Goal: Transaction & Acquisition: Purchase product/service

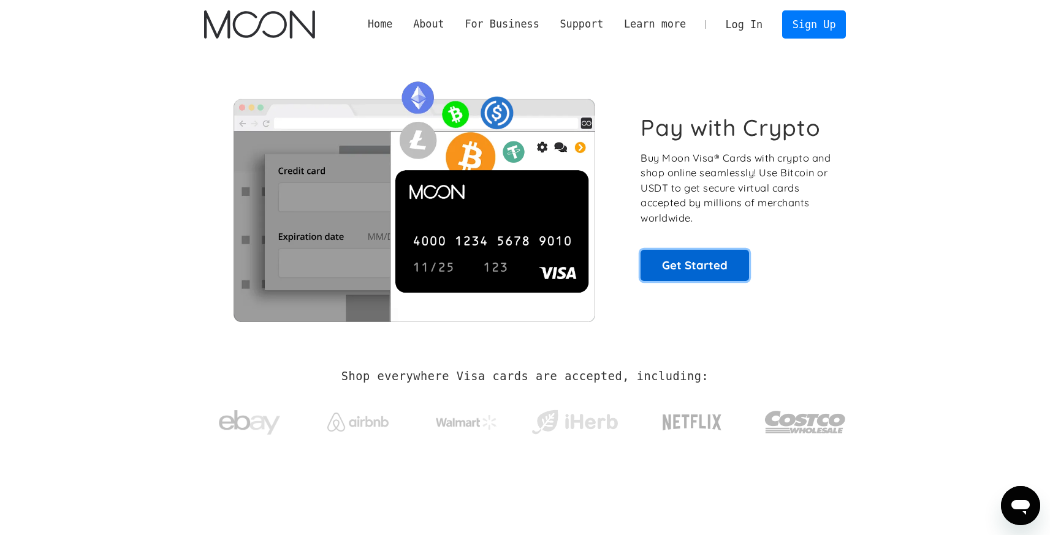
click at [683, 274] on link "Get Started" at bounding box center [694, 265] width 108 height 31
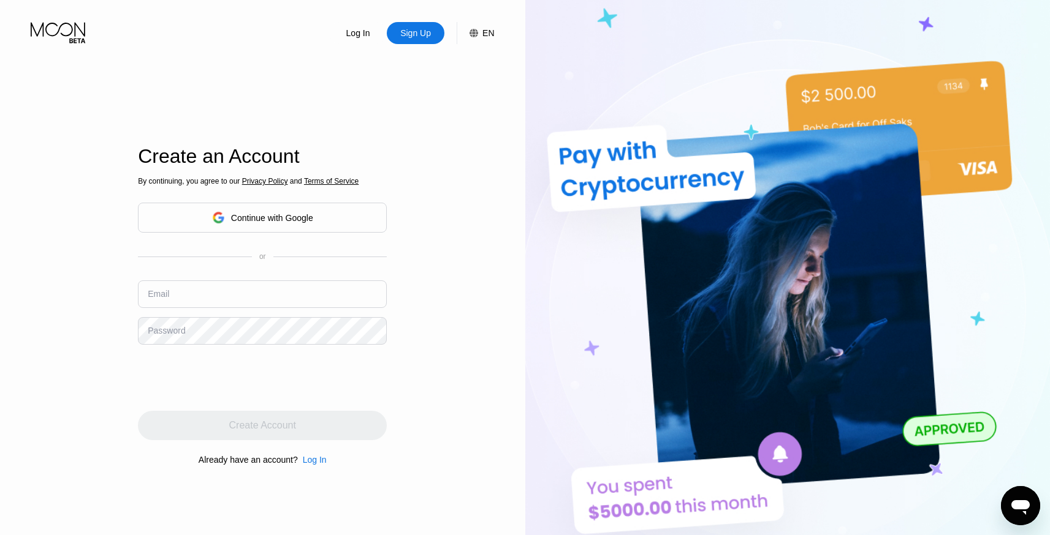
click at [271, 214] on div "Continue with Google" at bounding box center [272, 218] width 82 height 10
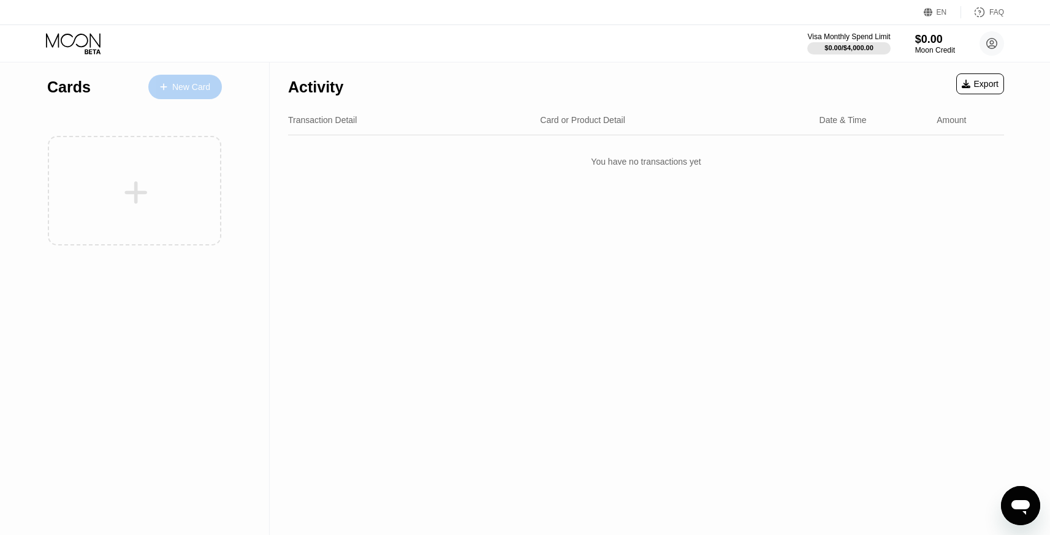
click at [187, 77] on div "New Card" at bounding box center [185, 87] width 74 height 25
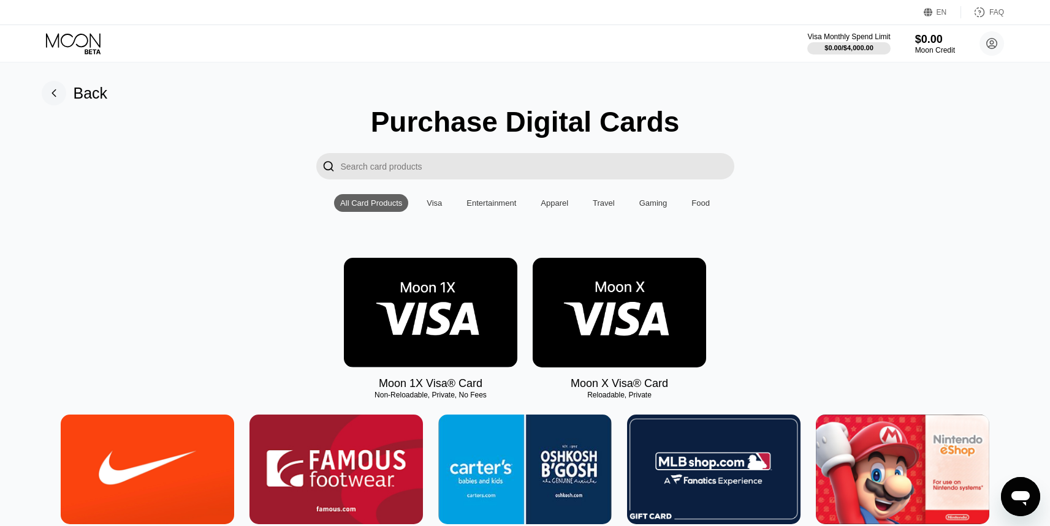
click at [407, 348] on img at bounding box center [430, 313] width 173 height 110
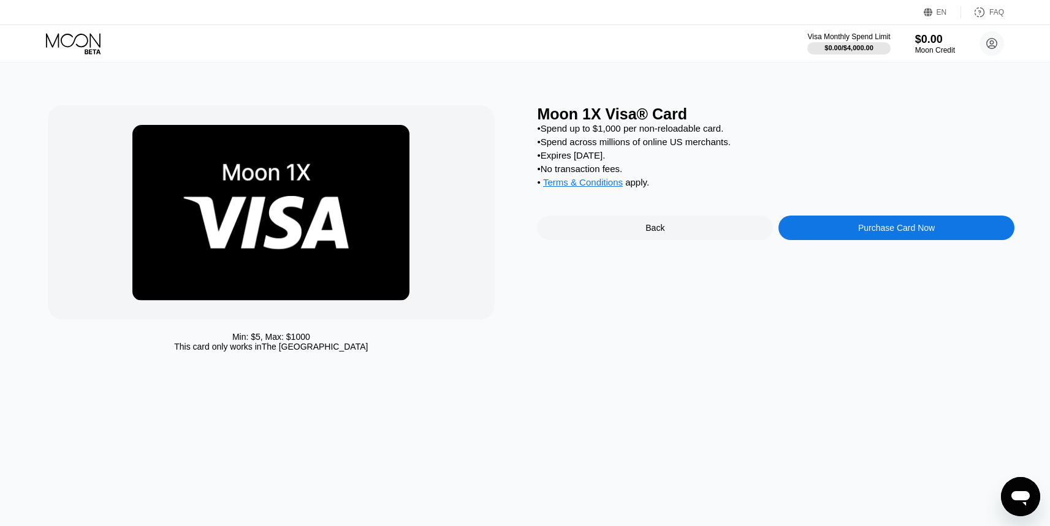
click at [900, 231] on div "Purchase Card Now" at bounding box center [896, 228] width 77 height 10
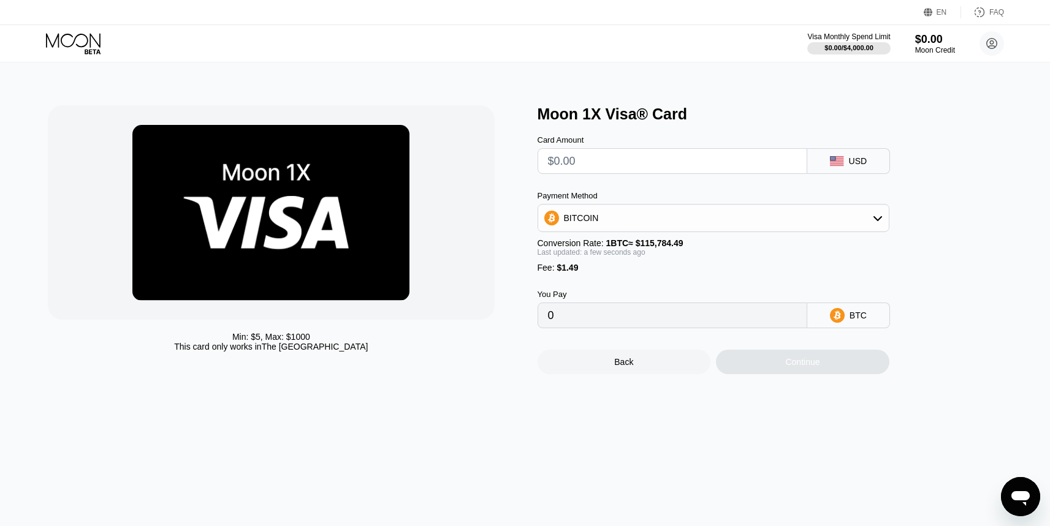
click at [707, 164] on input "text" at bounding box center [672, 161] width 249 height 25
type input "$1"
type input "0.00002151"
type input "$10"
type input "0.00009924"
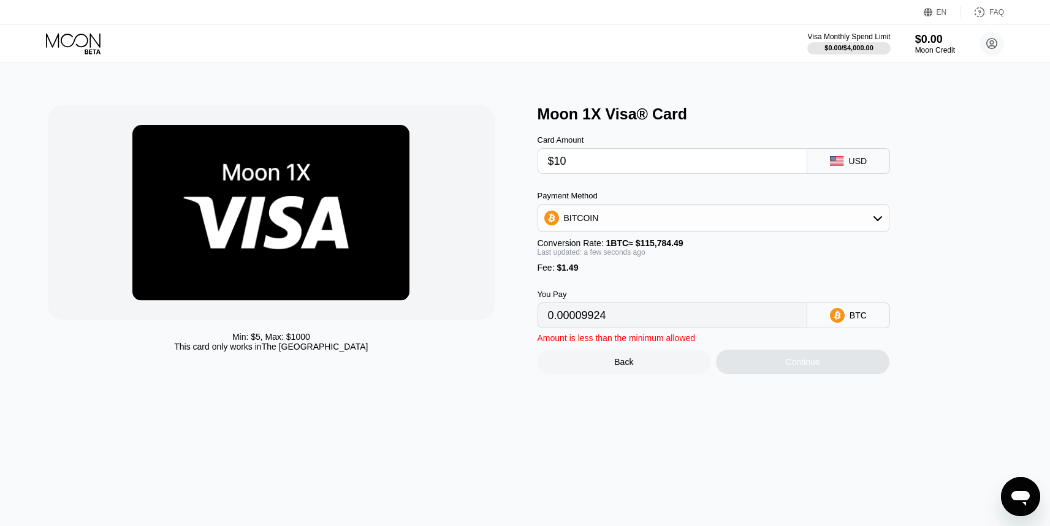
type input "$100"
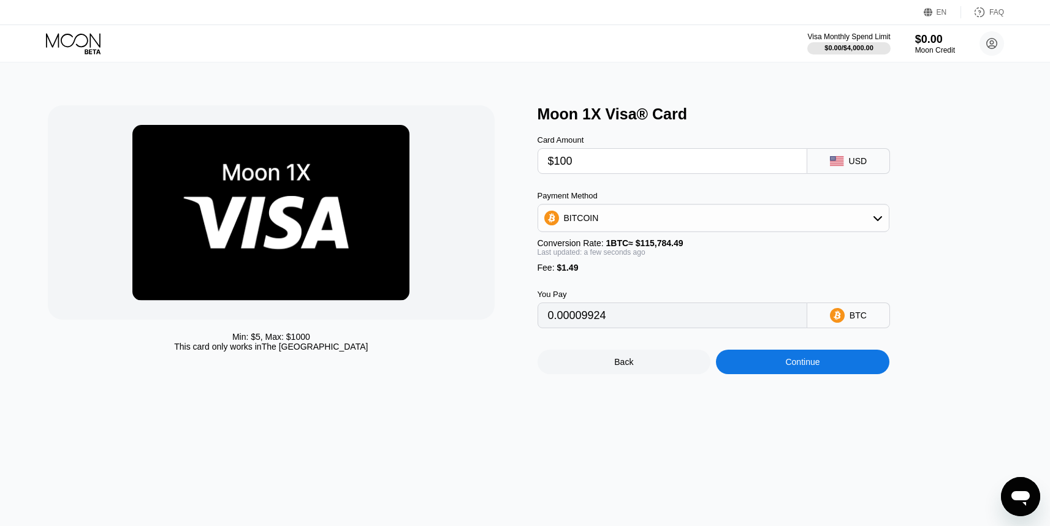
type input "0.00087655"
type input "$100"
click at [684, 218] on div "BITCOIN" at bounding box center [713, 218] width 350 height 25
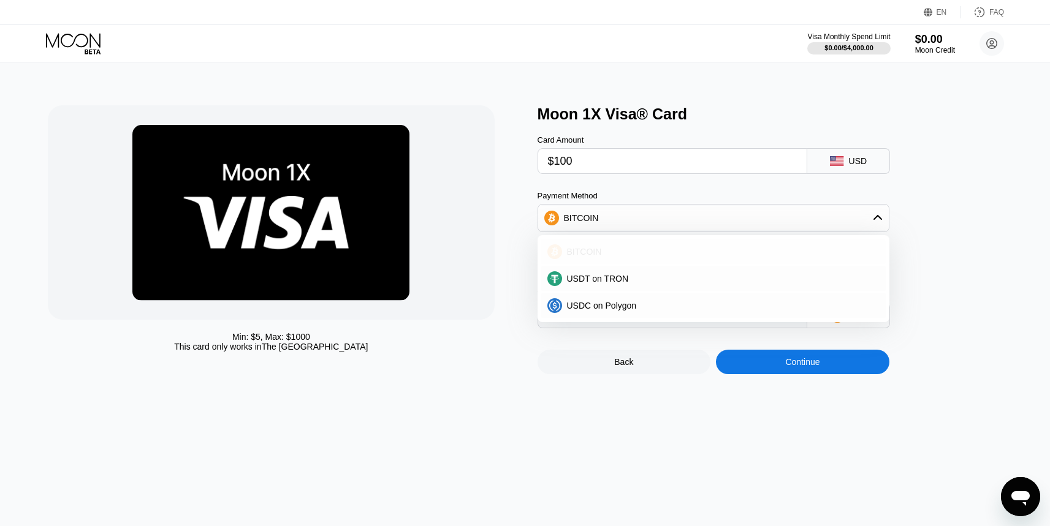
click at [606, 248] on div "BITCOIN" at bounding box center [720, 252] width 317 height 10
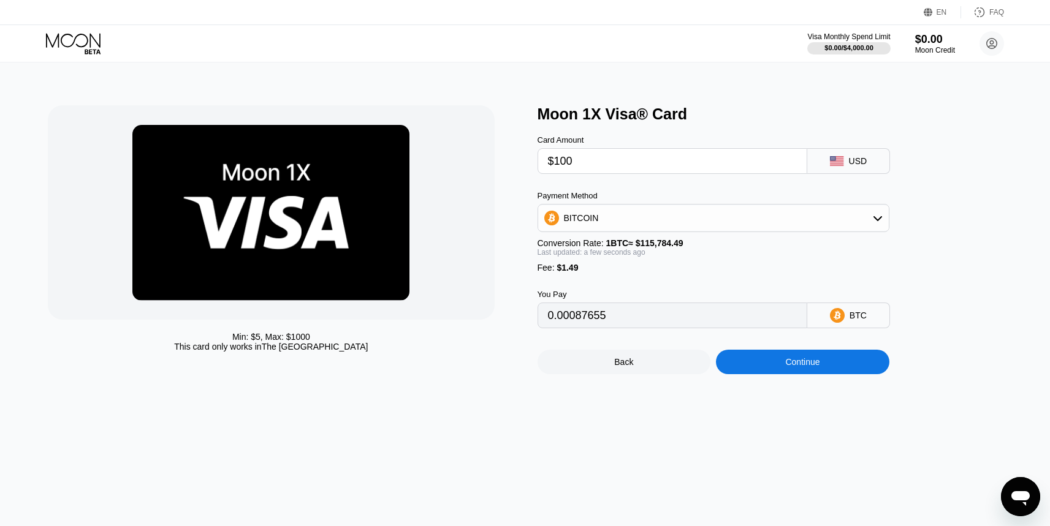
click at [649, 318] on input "0.00087655" at bounding box center [672, 315] width 249 height 25
click at [792, 369] on div "Continue" at bounding box center [802, 362] width 173 height 25
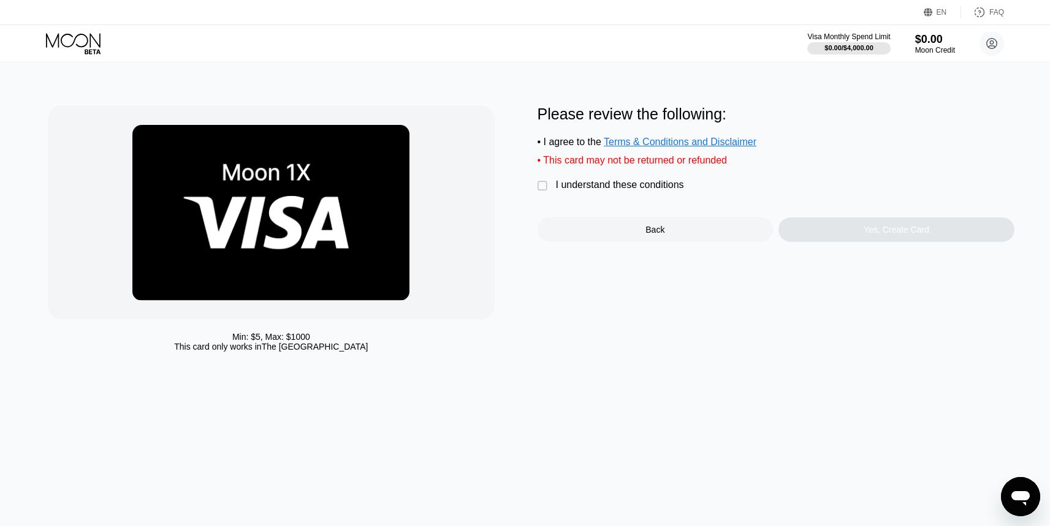
click at [595, 185] on div "I understand these conditions" at bounding box center [620, 185] width 128 height 11
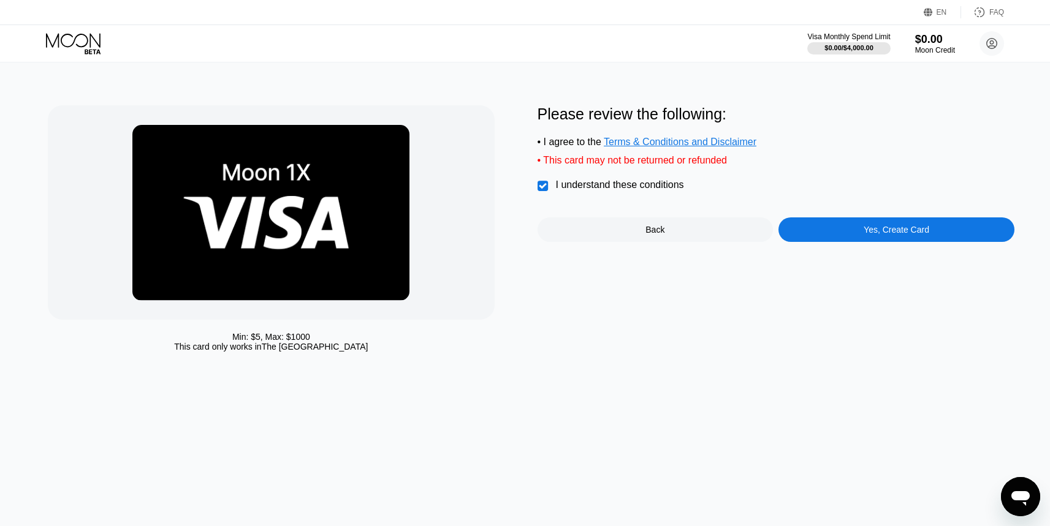
click at [624, 163] on div "• This card may not be returned or refunded" at bounding box center [775, 160] width 477 height 11
click at [643, 163] on div "• This card may not be returned or refunded" at bounding box center [775, 160] width 477 height 11
click at [884, 235] on div "Yes, Create Card" at bounding box center [896, 230] width 66 height 10
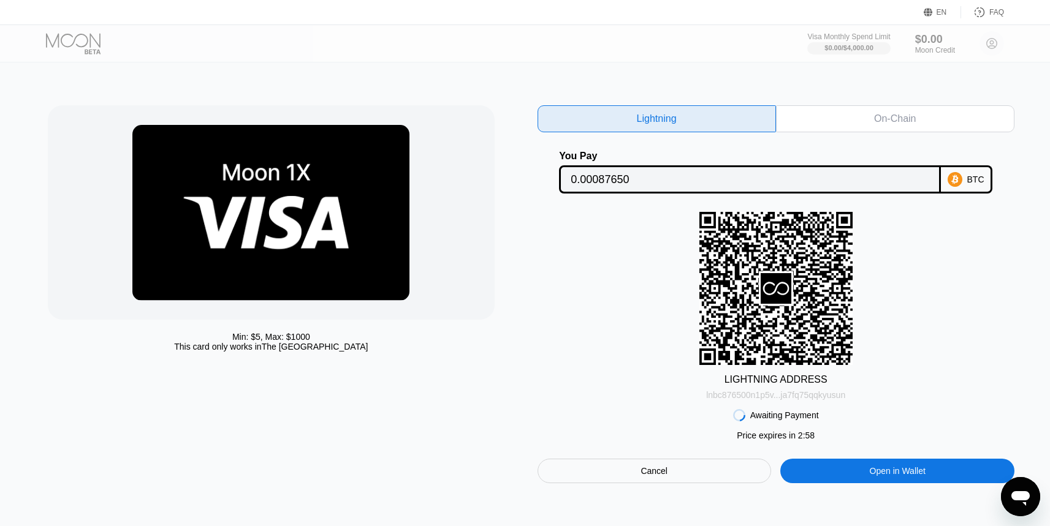
click at [731, 396] on div "lnbc876500n1p5v...ja7fq75qqkyusun" at bounding box center [775, 395] width 139 height 10
click at [952, 179] on icon at bounding box center [954, 179] width 15 height 15
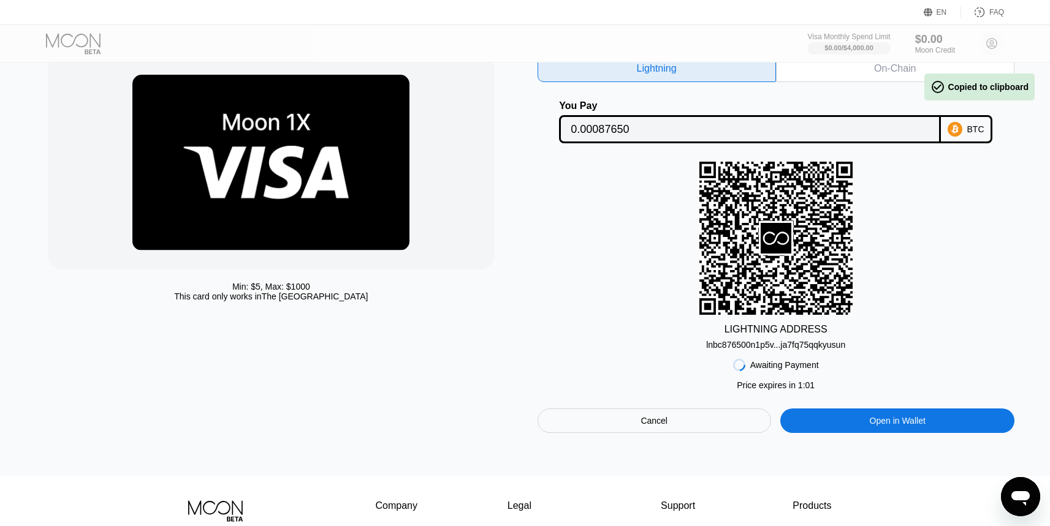
click at [646, 426] on div "Cancel" at bounding box center [653, 420] width 27 height 11
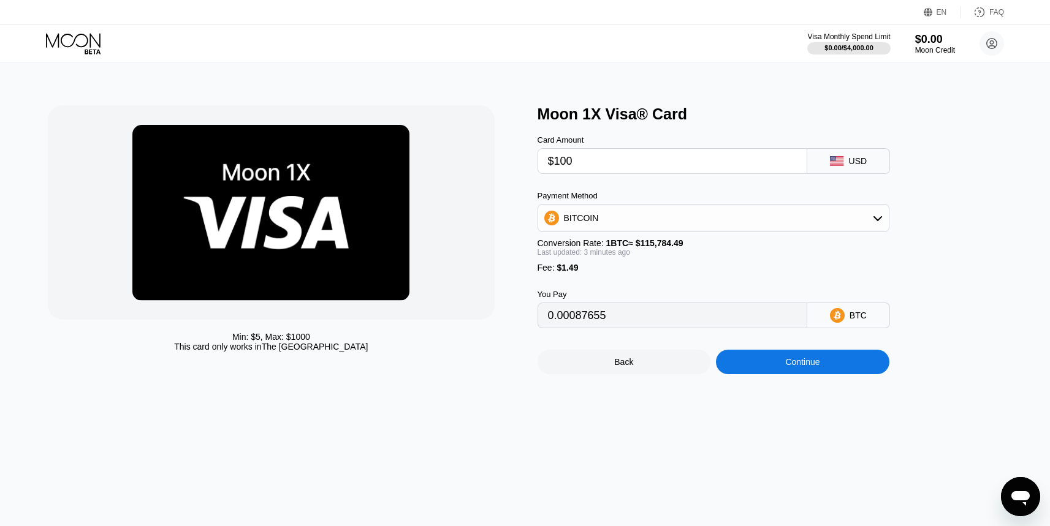
click at [621, 210] on div "BITCOIN" at bounding box center [713, 218] width 350 height 25
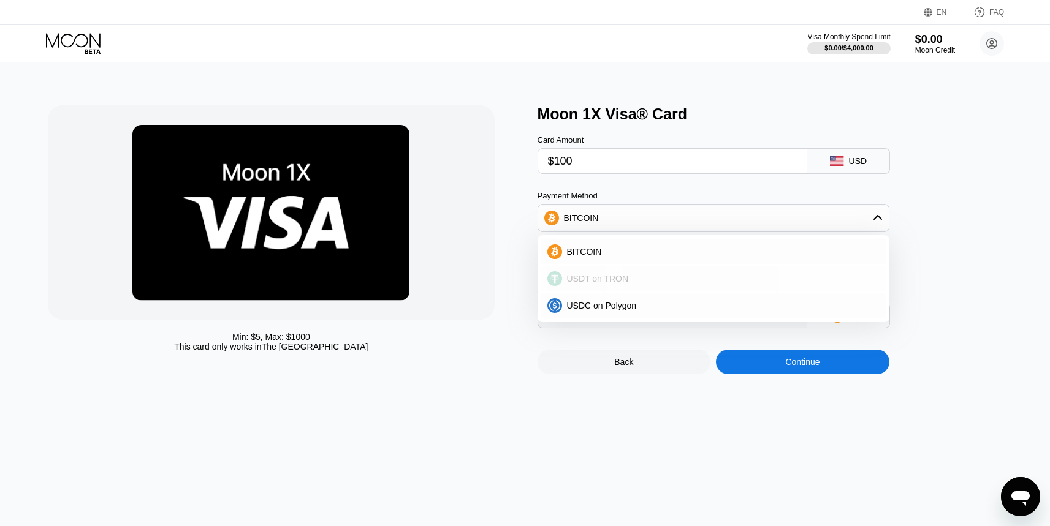
click at [619, 279] on span "USDT on TRON" at bounding box center [598, 279] width 62 height 10
type input "102.52"
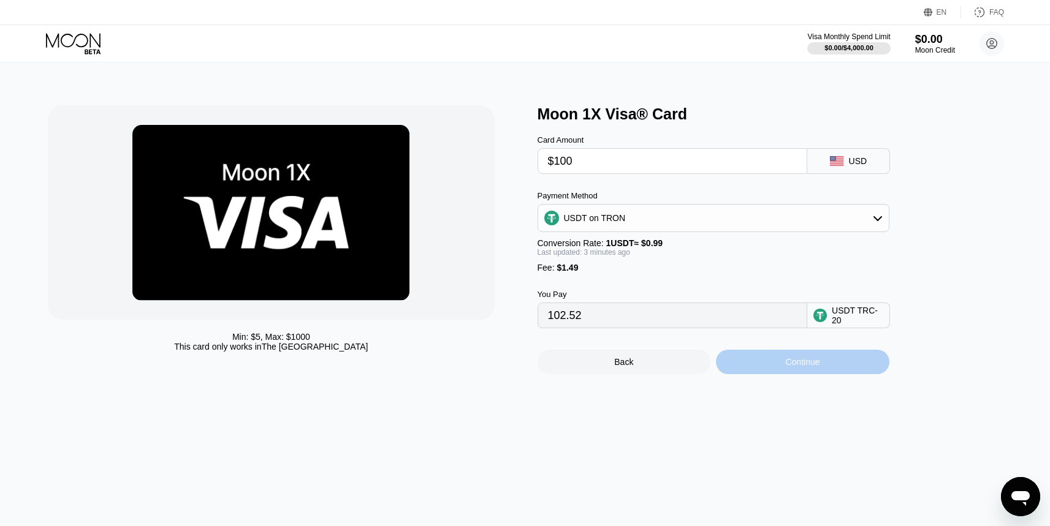
click at [765, 368] on div "Continue" at bounding box center [802, 362] width 173 height 25
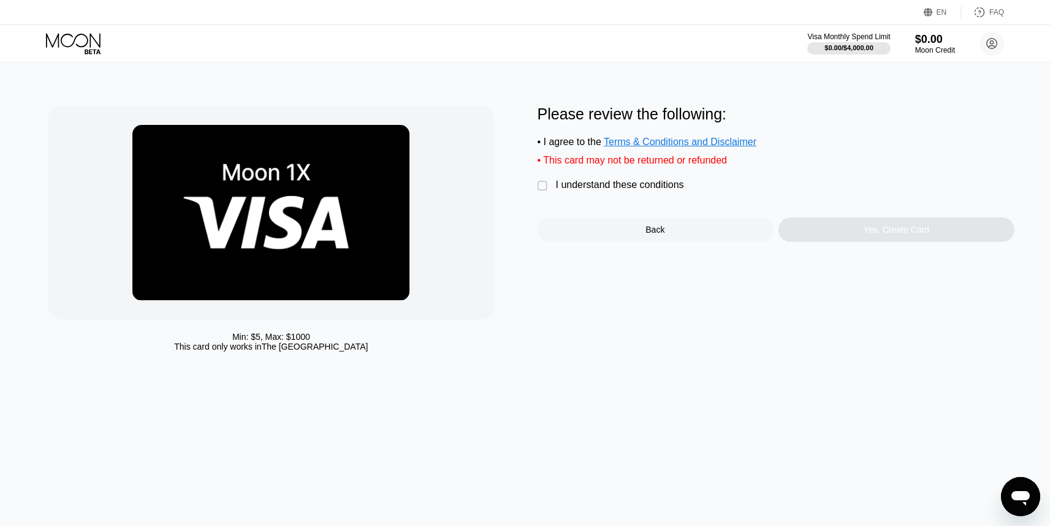
click at [559, 184] on div "I understand these conditions" at bounding box center [620, 185] width 128 height 11
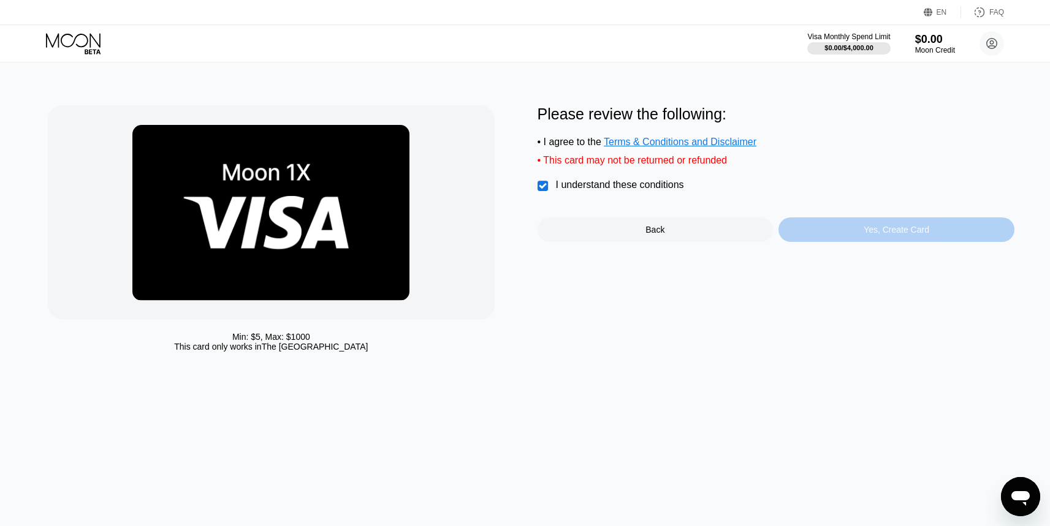
click at [885, 238] on div "Yes, Create Card" at bounding box center [896, 230] width 236 height 25
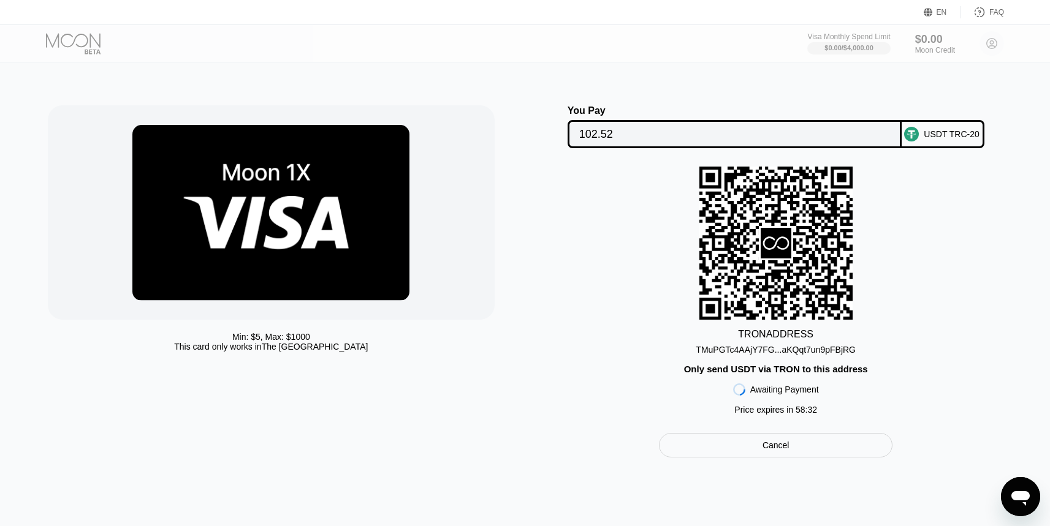
click at [730, 348] on div "TMuPGTc4AAjY7FG...aKQqt7un9pFBjRG" at bounding box center [775, 350] width 160 height 10
click at [751, 349] on div "TMuPGTc4AAjY7FG...aKQqt7un9pFBjRG" at bounding box center [775, 350] width 160 height 10
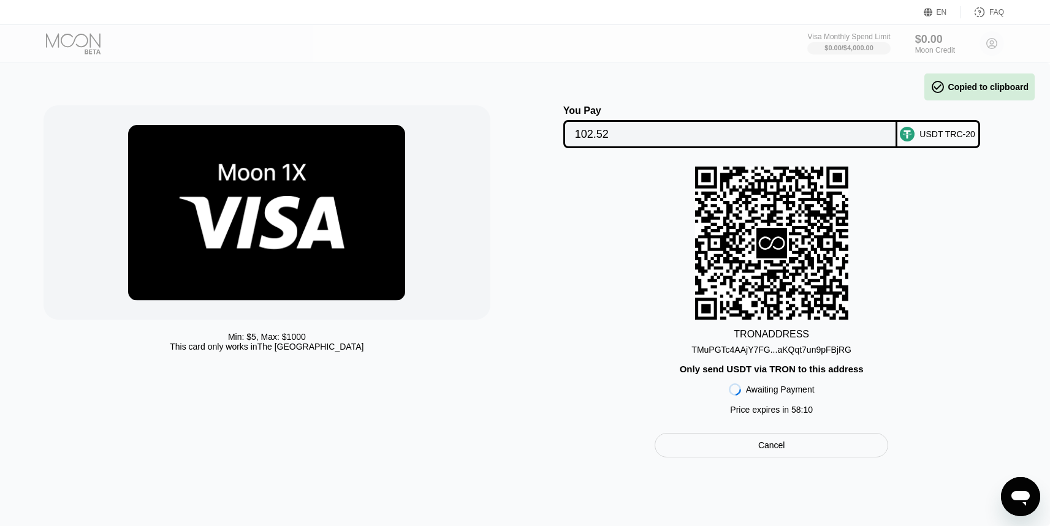
click at [770, 434] on div "You Pay 102.52 USDT TRC-20 TRON ADDRESS TMuPGTc4AAjY7FG...aKQqt7un9pFBjRG Only …" at bounding box center [771, 281] width 477 height 352
click at [755, 450] on div "Cancel" at bounding box center [770, 445] width 233 height 25
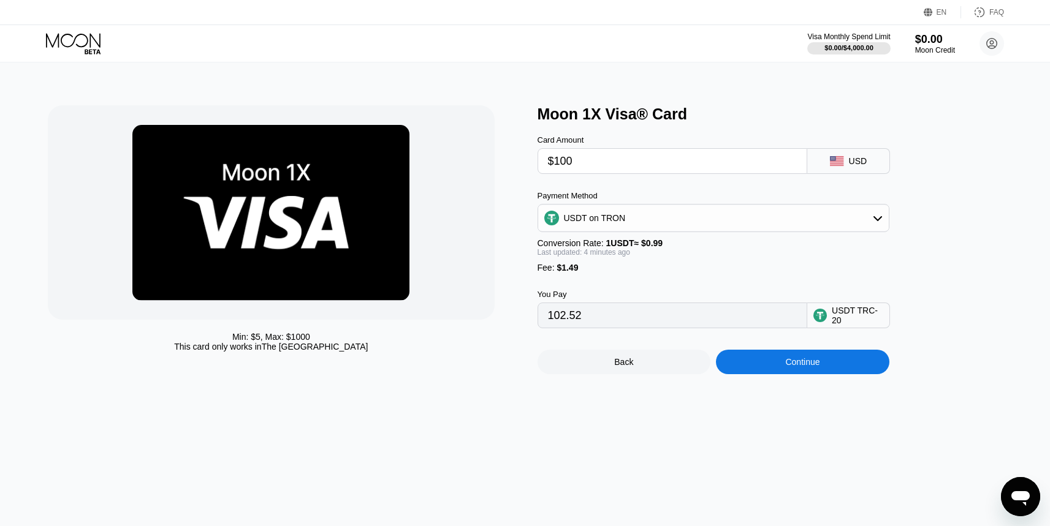
click at [616, 214] on div "USDT on TRON" at bounding box center [595, 218] width 62 height 10
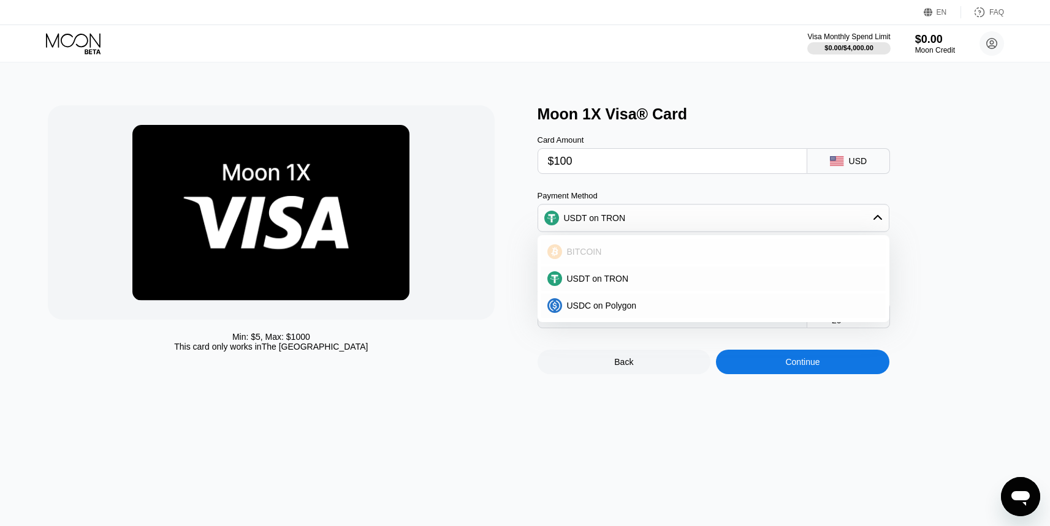
click at [629, 246] on div "BITCOIN" at bounding box center [713, 252] width 344 height 25
type input "0.00087655"
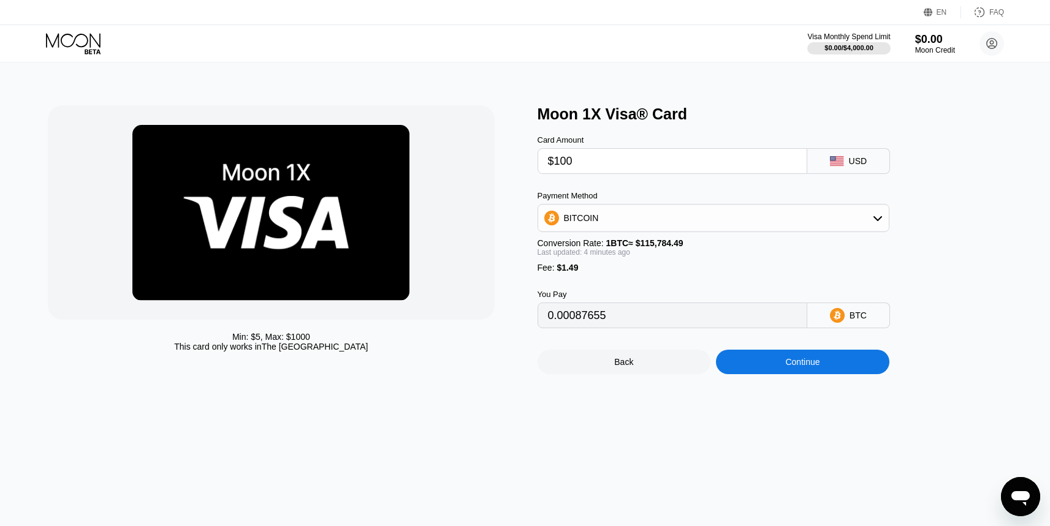
click at [776, 365] on div "Continue" at bounding box center [802, 362] width 173 height 25
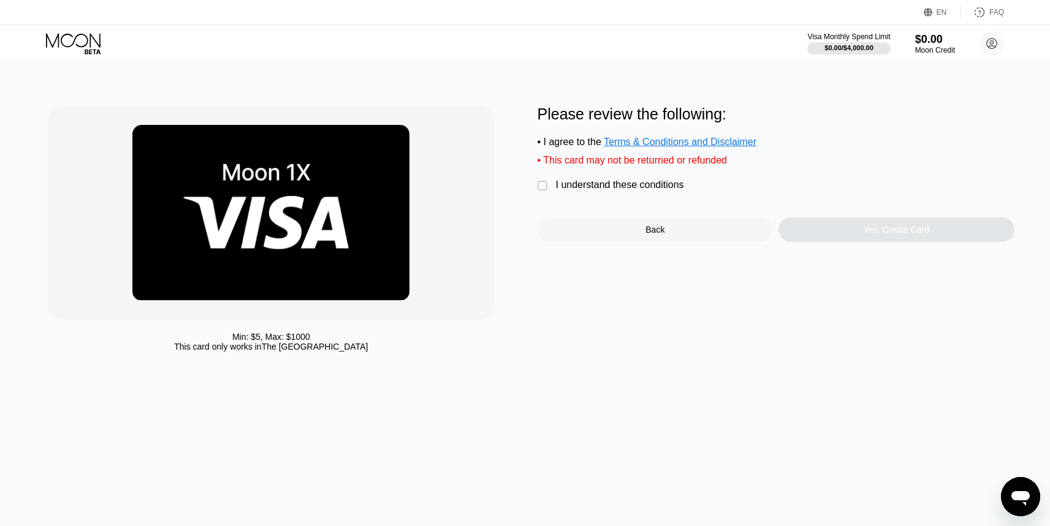
click at [627, 190] on div "I understand these conditions" at bounding box center [620, 185] width 128 height 11
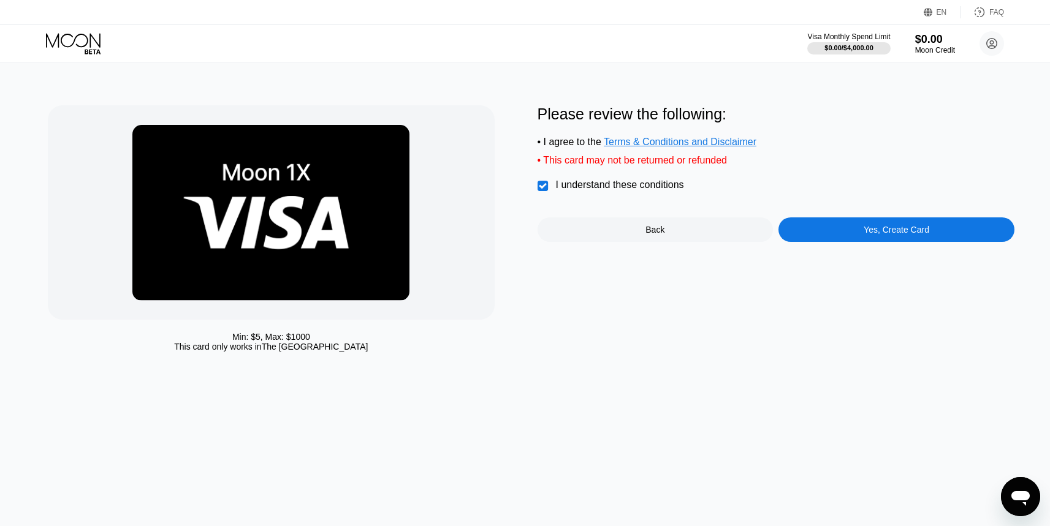
click at [876, 221] on div "Yes, Create Card" at bounding box center [896, 230] width 236 height 25
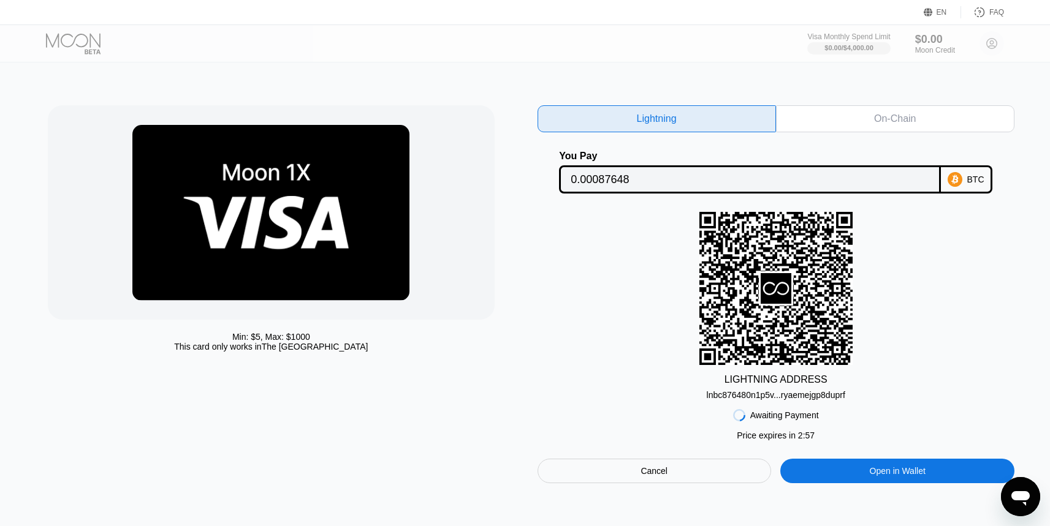
click at [757, 394] on div "lnbc876480n1p5v...ryaemejgp8duprf" at bounding box center [775, 395] width 138 height 10
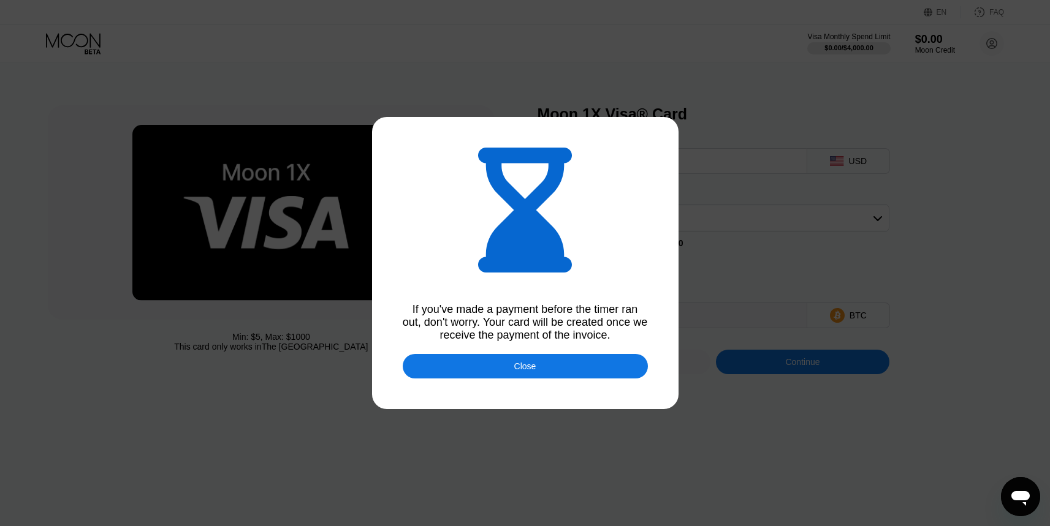
type input "0.00087607"
type input "0.00087653"
type input "0.00087672"
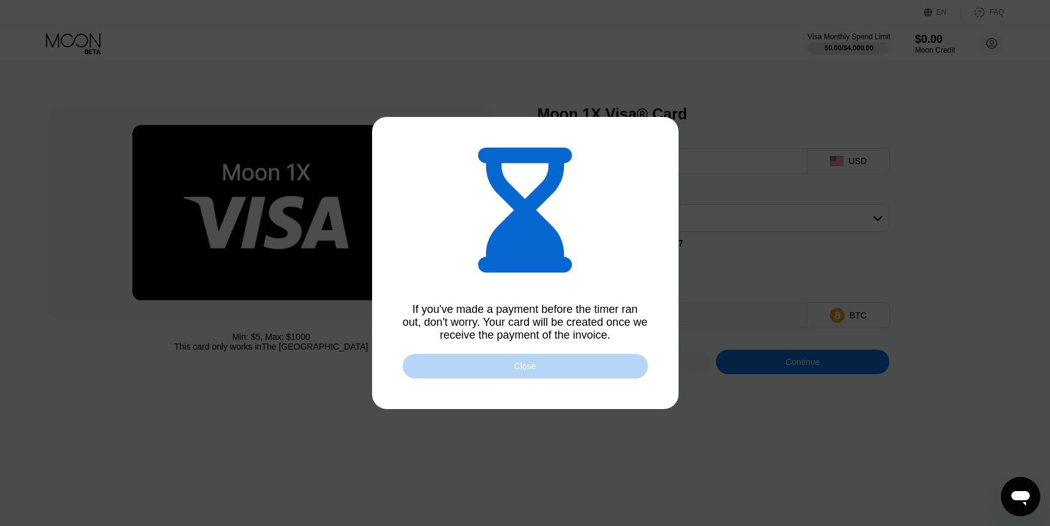
click at [454, 375] on div "Close" at bounding box center [525, 366] width 245 height 25
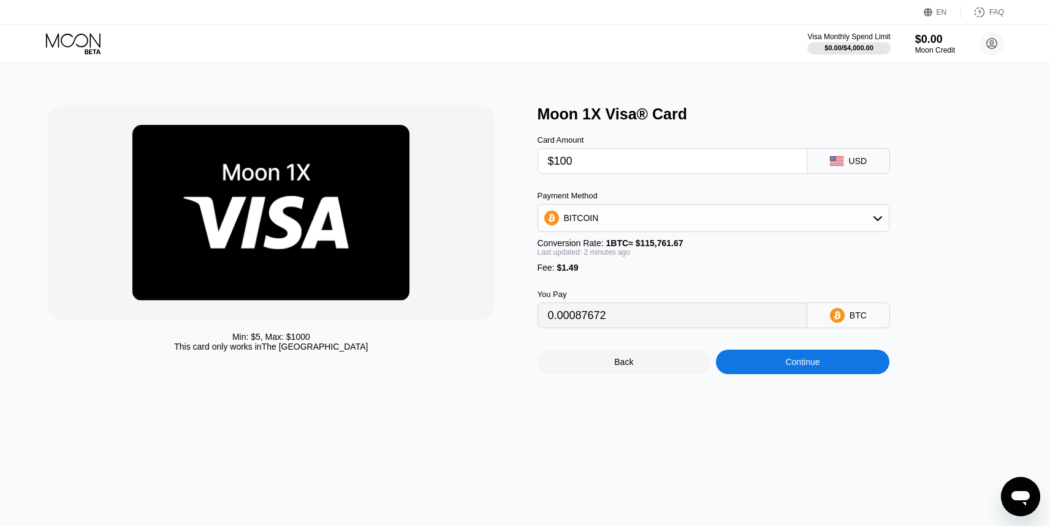
drag, startPoint x: 209, startPoint y: 333, endPoint x: 467, endPoint y: 339, distance: 258.0
click at [467, 339] on div "Min: $ 5 , Max: $ 1000 This card only works in The United States" at bounding box center [271, 342] width 446 height 20
